Goal: Task Accomplishment & Management: Use online tool/utility

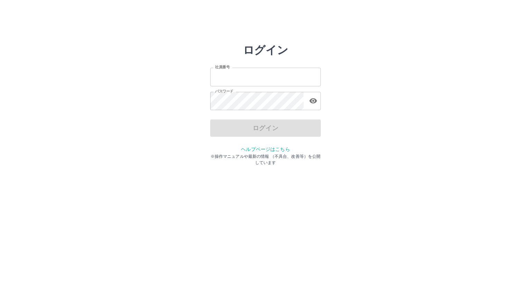
type input "*******"
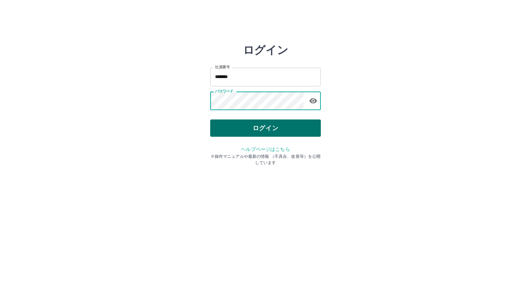
click at [232, 132] on button "ログイン" at bounding box center [265, 128] width 111 height 17
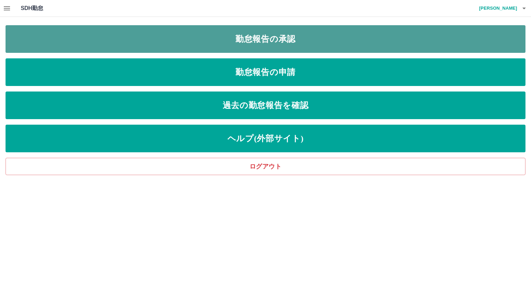
click at [236, 47] on link "勤怠報告の承認" at bounding box center [266, 39] width 520 height 28
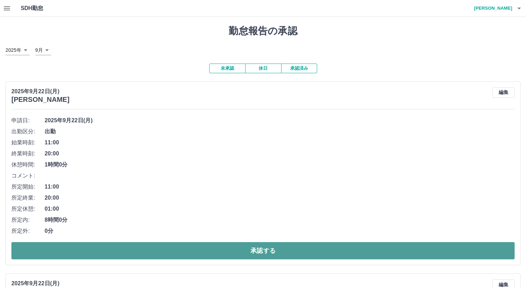
click at [192, 251] on button "承認する" at bounding box center [262, 250] width 503 height 17
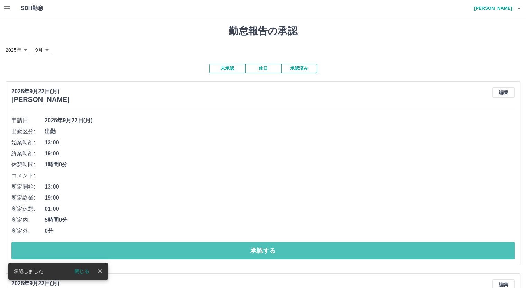
click at [192, 251] on button "承認する" at bounding box center [262, 250] width 503 height 17
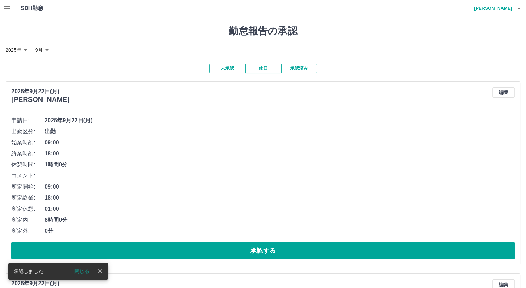
click at [192, 251] on button "承認する" at bounding box center [262, 250] width 503 height 17
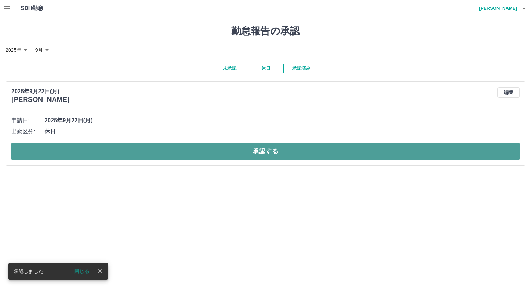
click at [190, 152] on button "承認する" at bounding box center [265, 151] width 508 height 17
